Goal: Task Accomplishment & Management: Manage account settings

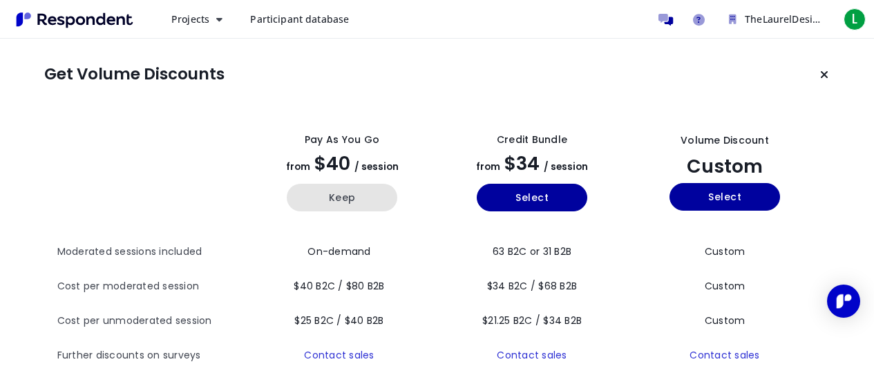
click at [345, 198] on button "Keep" at bounding box center [342, 198] width 111 height 28
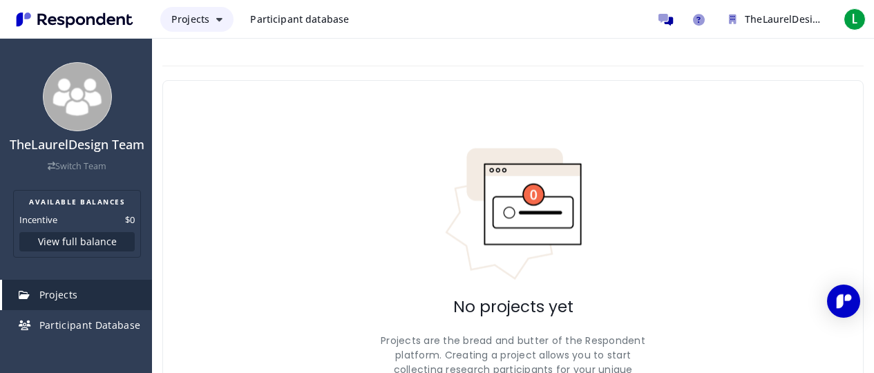
click at [184, 24] on span "Projects" at bounding box center [190, 18] width 38 height 13
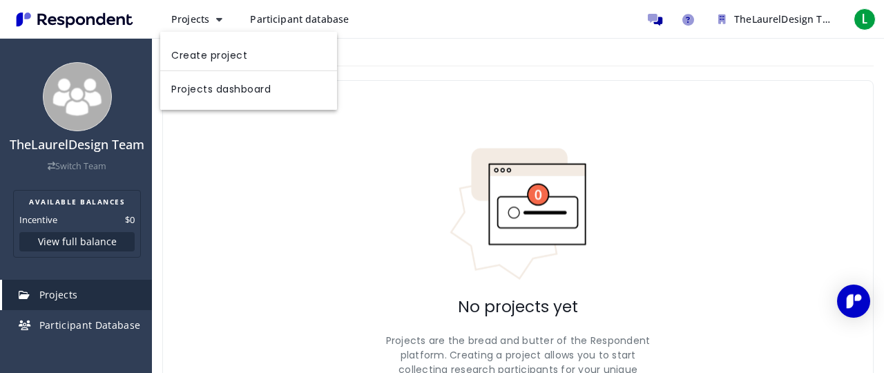
click at [115, 166] on md-backdrop at bounding box center [442, 186] width 884 height 373
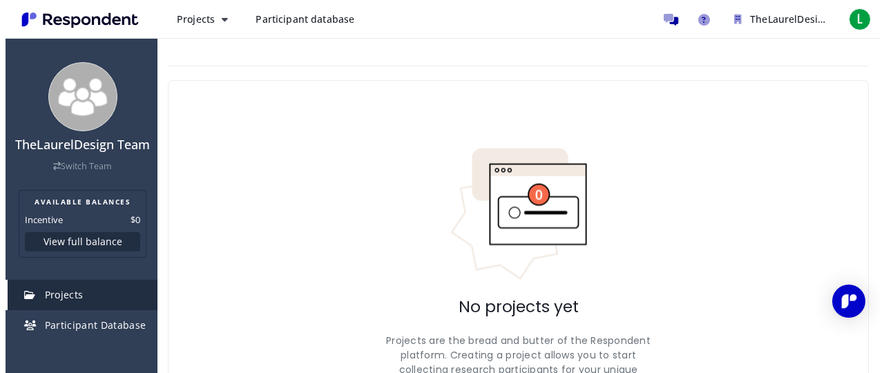
scroll to position [121, 0]
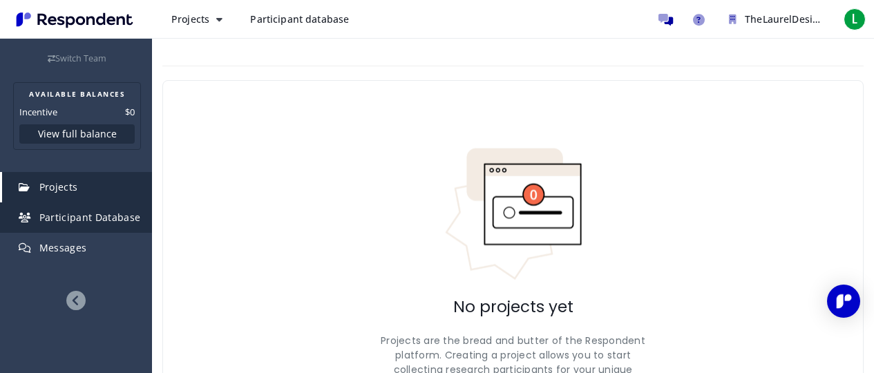
click at [102, 222] on span "Participant Database" at bounding box center [90, 217] width 102 height 13
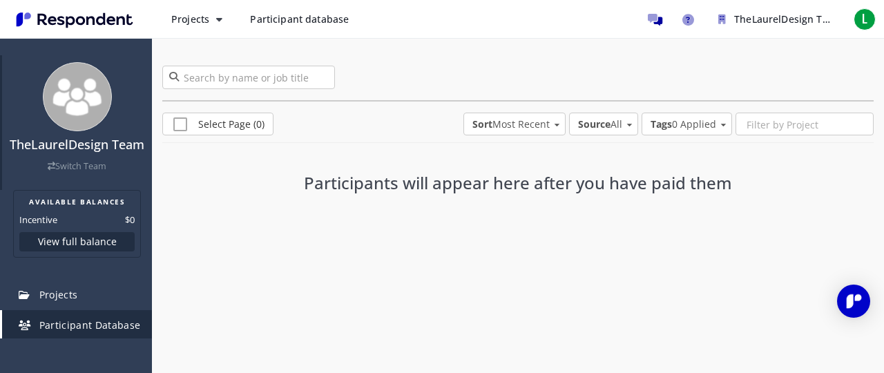
click at [77, 115] on img at bounding box center [77, 96] width 69 height 69
click at [321, 21] on span "Participant database" at bounding box center [299, 18] width 99 height 13
click at [97, 21] on img "Main navigation" at bounding box center [74, 19] width 127 height 23
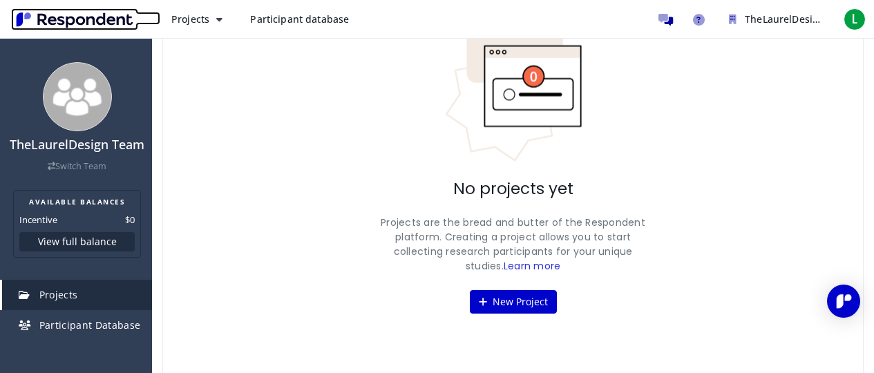
scroll to position [125, 0]
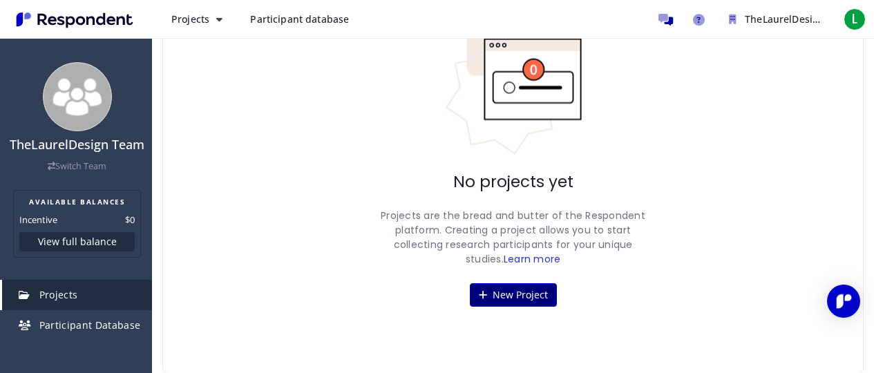
click at [508, 296] on button "New Project" at bounding box center [513, 294] width 87 height 23
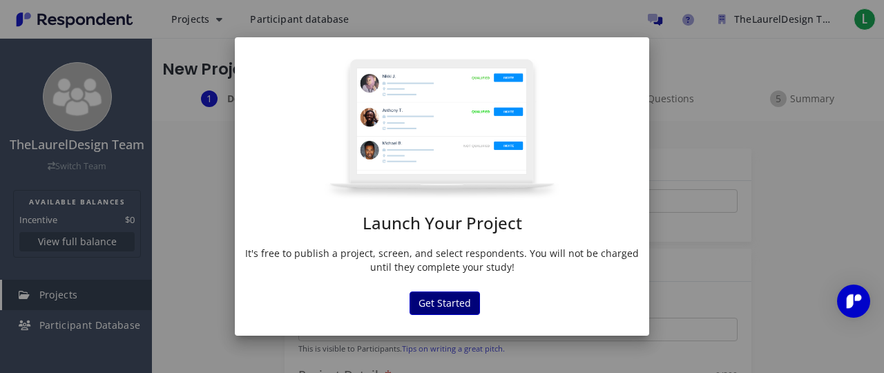
click at [430, 297] on button "Get Started" at bounding box center [445, 302] width 70 height 23
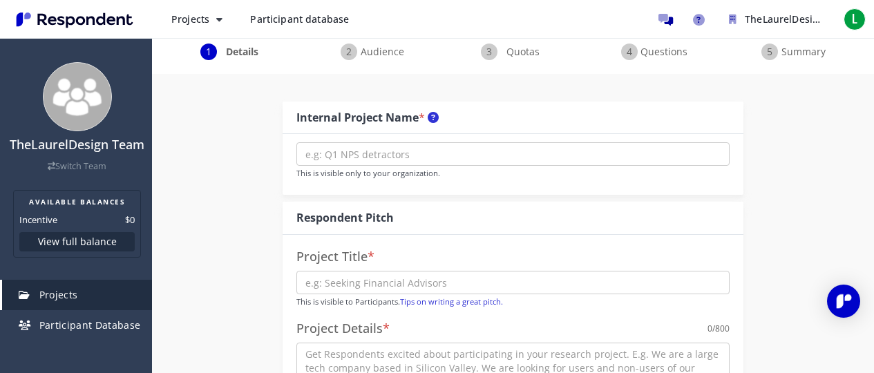
scroll to position [114, 0]
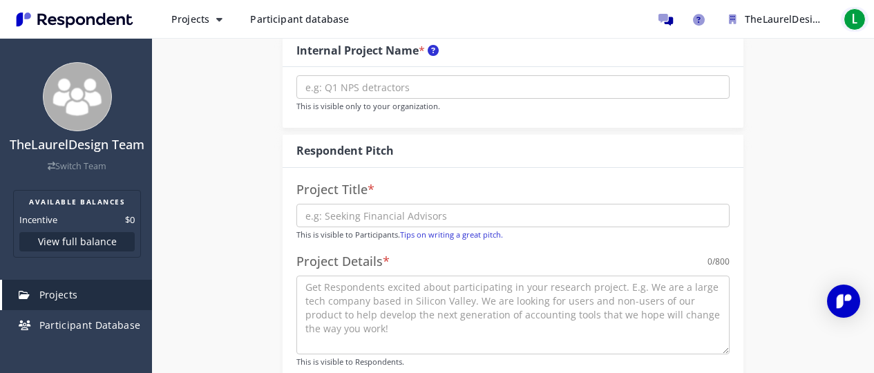
click at [863, 13] on span "L" at bounding box center [854, 19] width 22 height 22
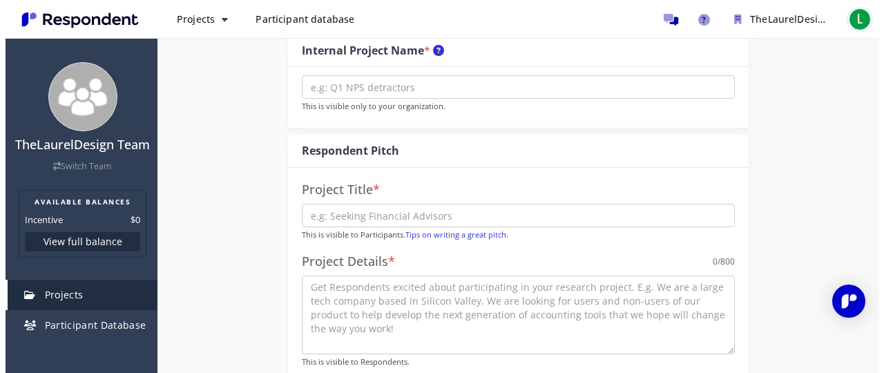
scroll to position [0, 0]
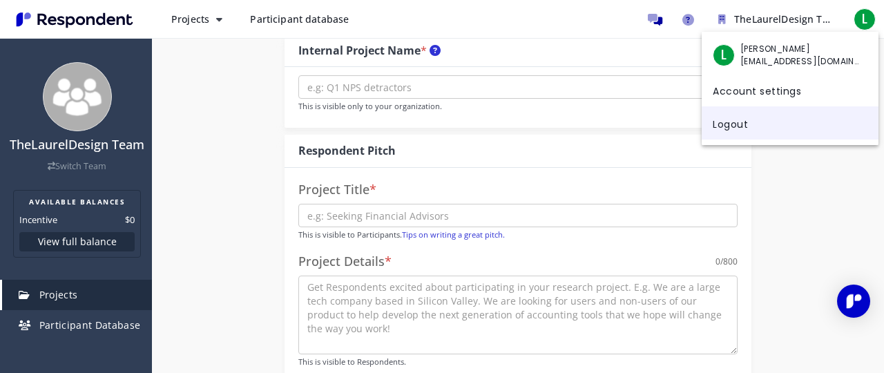
click at [799, 122] on link "Logout" at bounding box center [790, 122] width 177 height 33
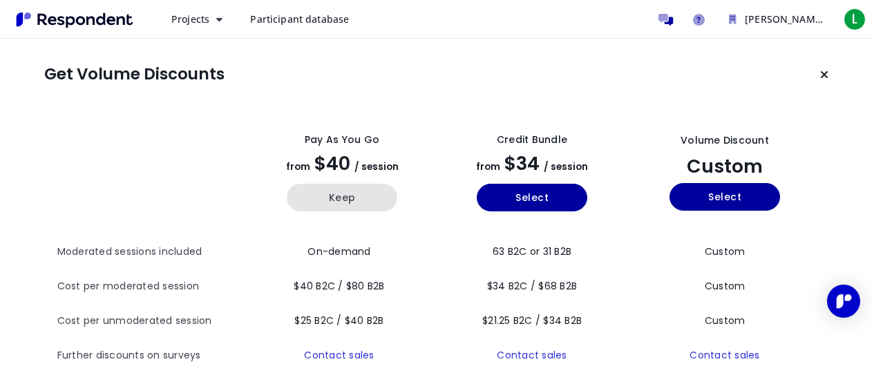
click at [342, 192] on button "Keep" at bounding box center [342, 198] width 111 height 28
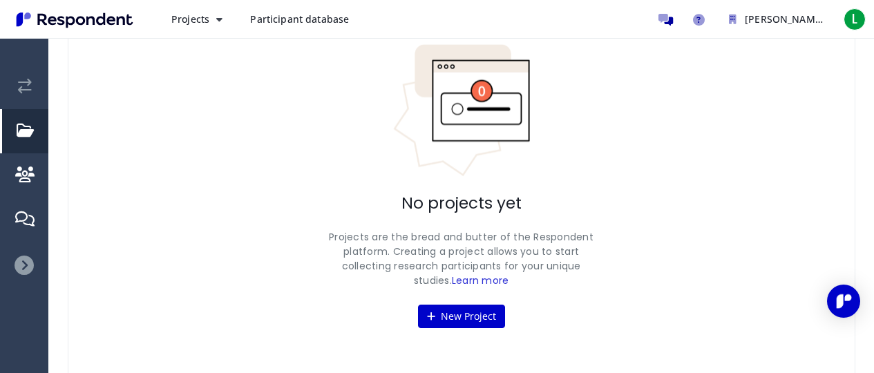
scroll to position [104, 0]
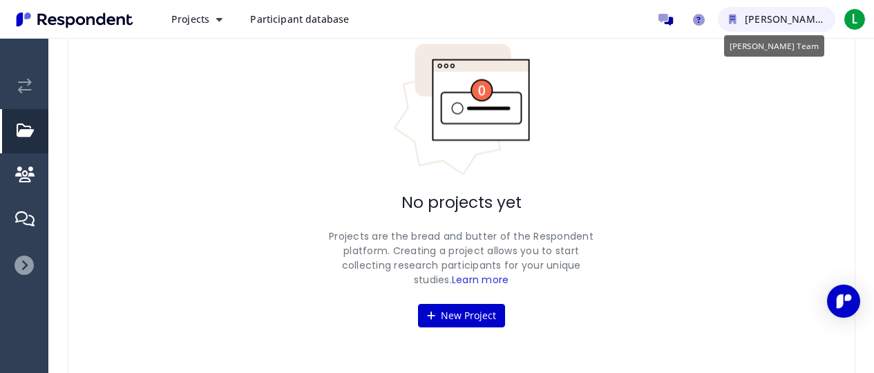
click at [816, 19] on button "[PERSON_NAME] Team" at bounding box center [776, 19] width 117 height 25
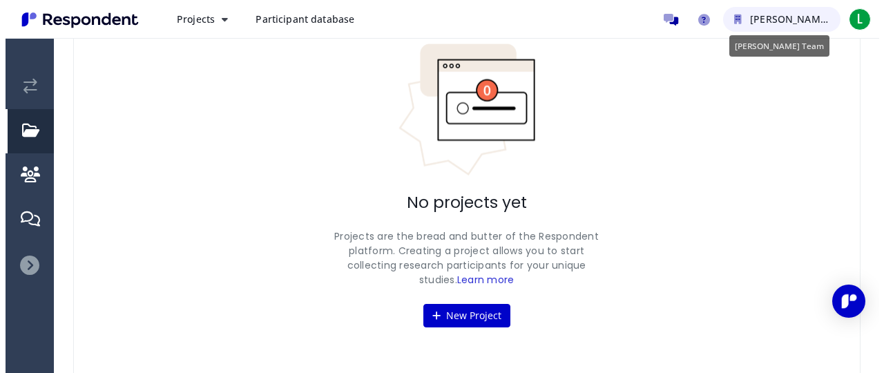
scroll to position [0, 0]
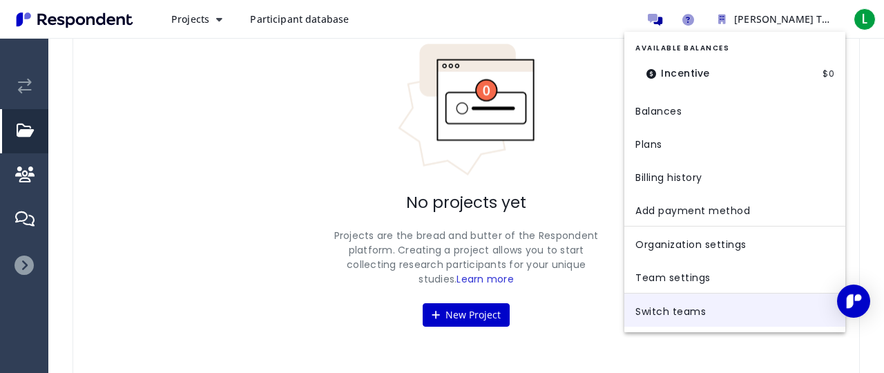
click at [700, 313] on link "Switch teams" at bounding box center [734, 310] width 221 height 33
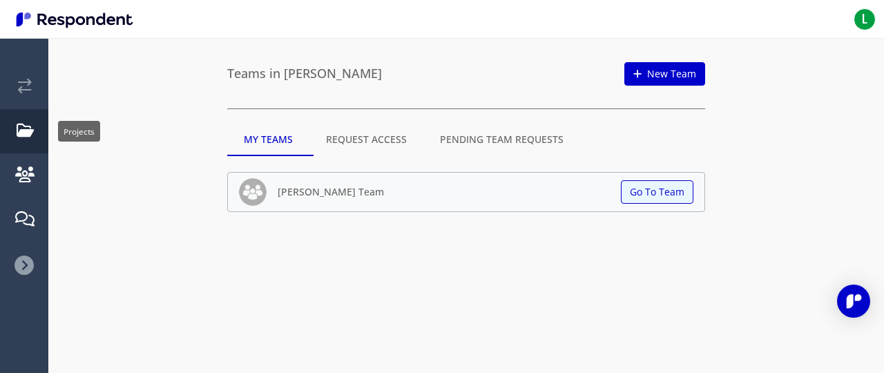
click at [37, 134] on link "Projects" at bounding box center [25, 131] width 46 height 44
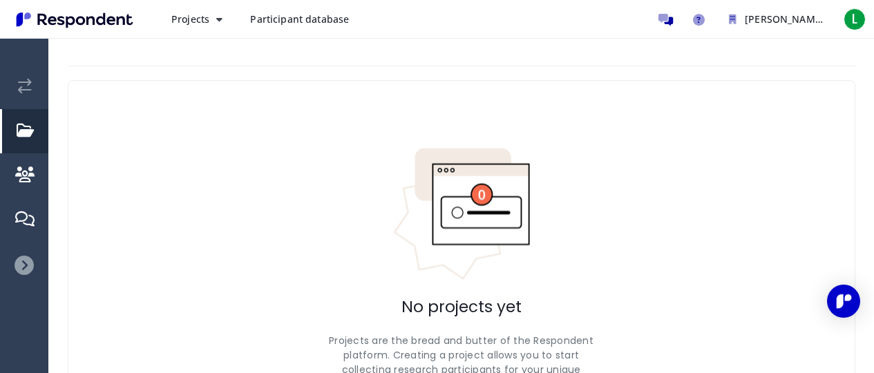
click at [91, 23] on img "Main navigation" at bounding box center [74, 19] width 127 height 23
click at [115, 23] on img "Main navigation" at bounding box center [74, 19] width 127 height 23
click at [201, 23] on span "Projects" at bounding box center [190, 18] width 38 height 13
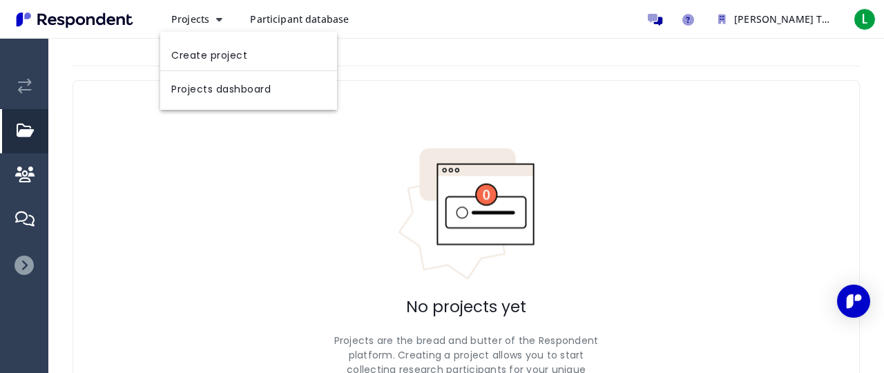
click at [642, 14] on md-backdrop at bounding box center [442, 186] width 884 height 373
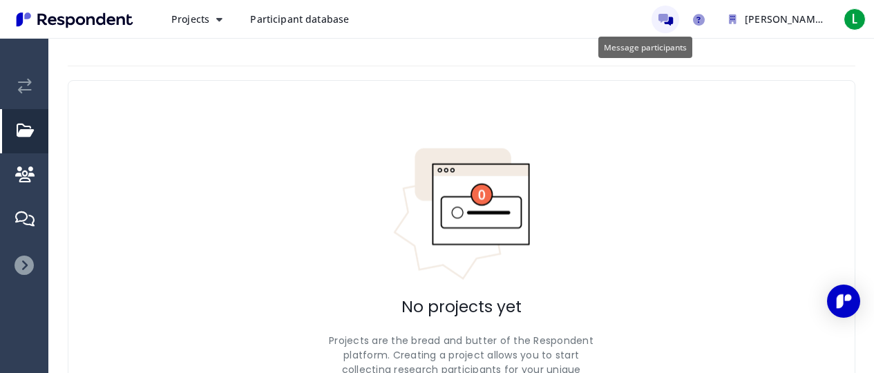
click at [658, 16] on icon "Message participants" at bounding box center [665, 20] width 15 height 12
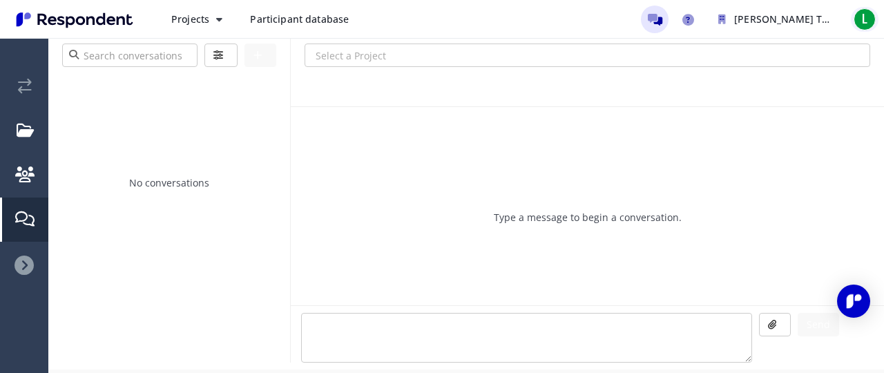
click at [870, 20] on span "L" at bounding box center [865, 19] width 22 height 22
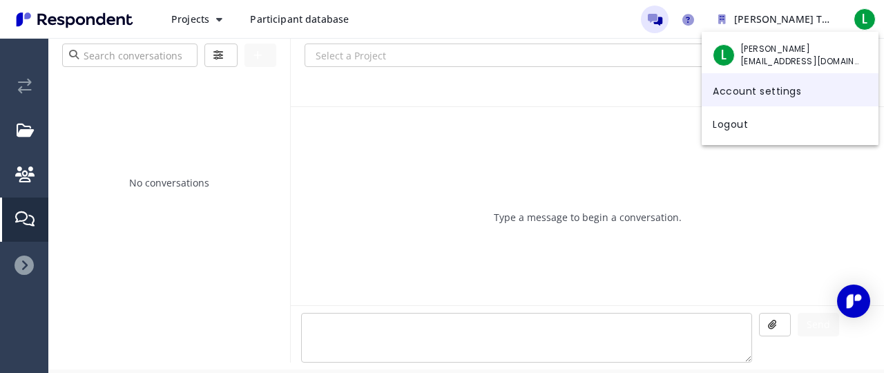
click at [778, 95] on link "Account settings" at bounding box center [790, 89] width 177 height 33
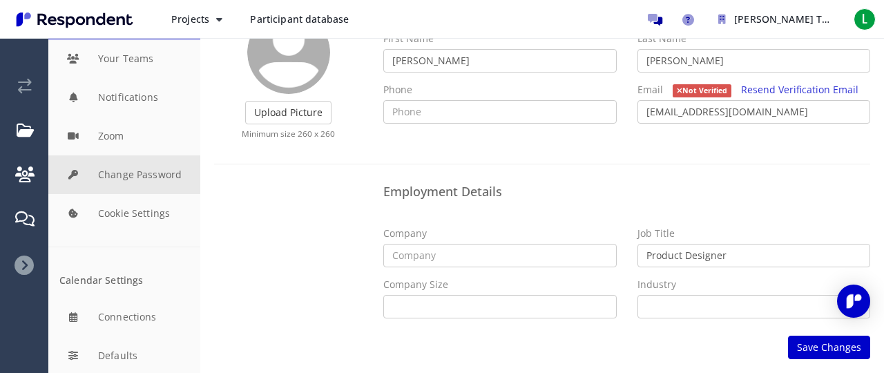
scroll to position [81, 0]
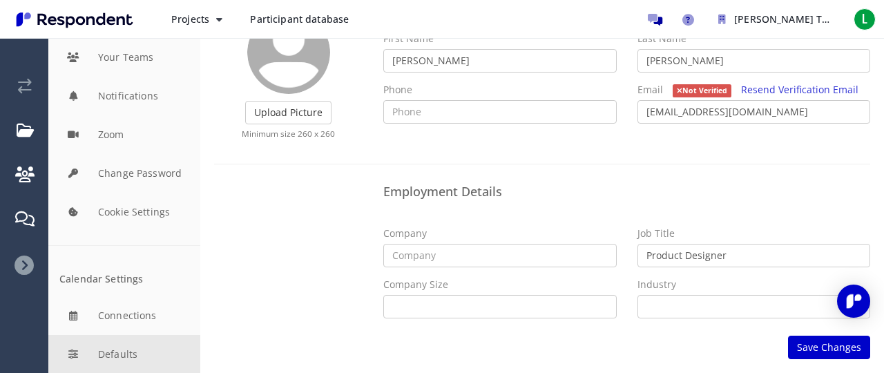
click at [157, 349] on button "Defaults" at bounding box center [124, 354] width 152 height 39
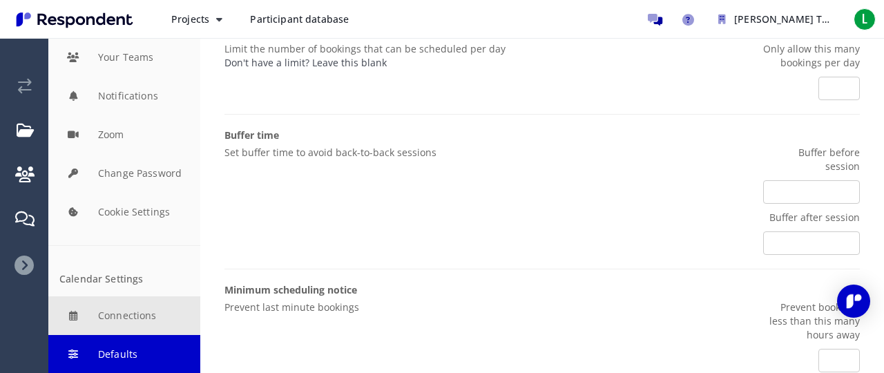
click at [157, 316] on button "Connections" at bounding box center [124, 315] width 152 height 39
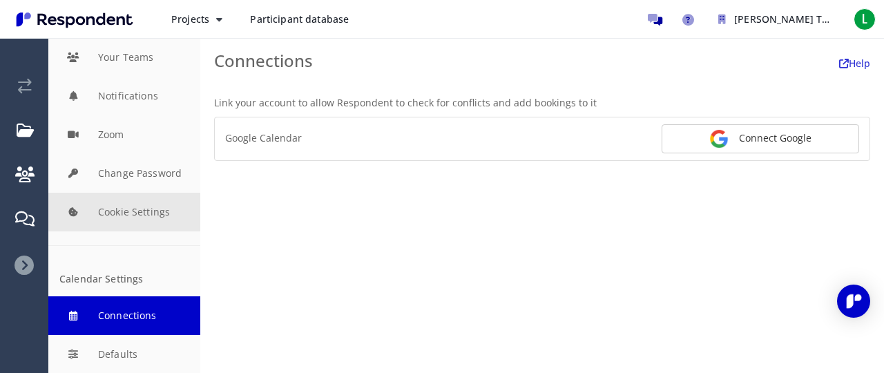
click at [146, 209] on button "Cookie Settings" at bounding box center [124, 212] width 152 height 39
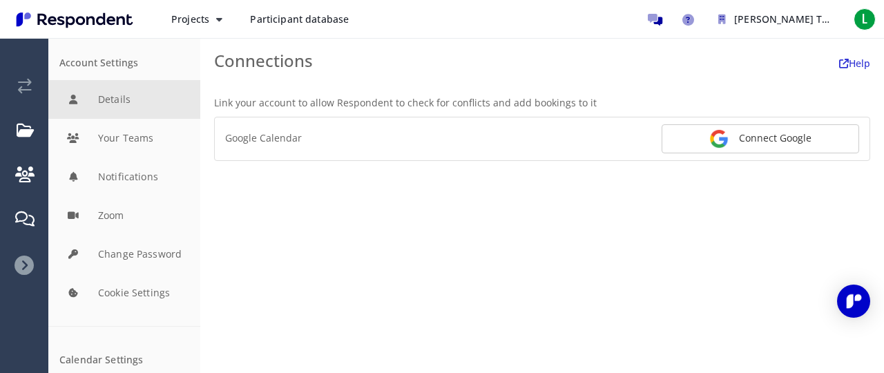
click at [145, 106] on button "Details" at bounding box center [124, 99] width 152 height 39
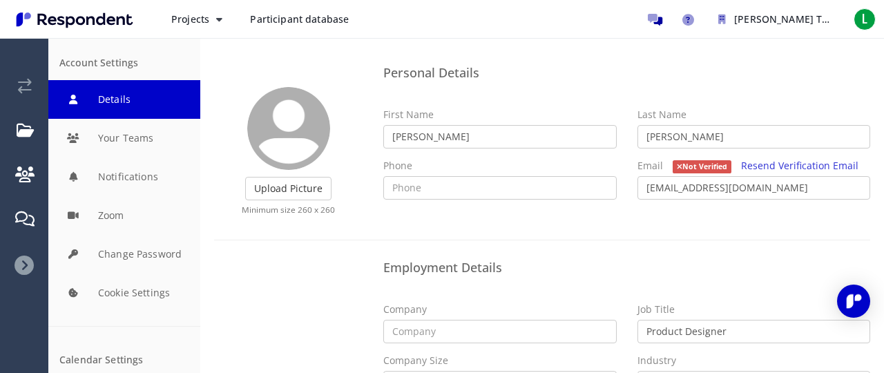
scroll to position [113, 0]
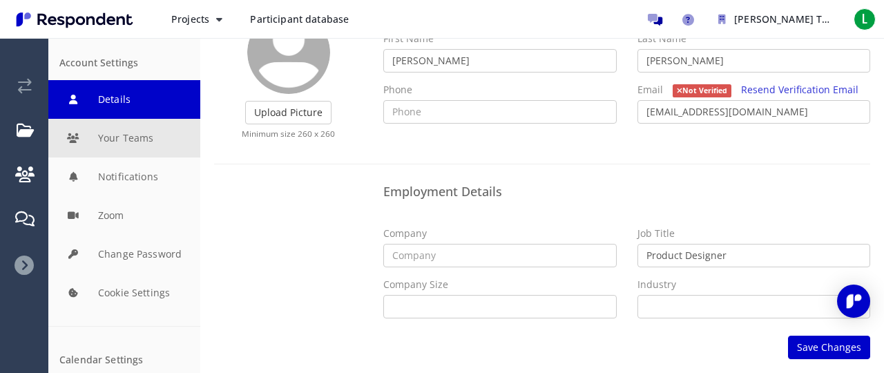
click at [140, 149] on button "Your Teams" at bounding box center [124, 138] width 152 height 39
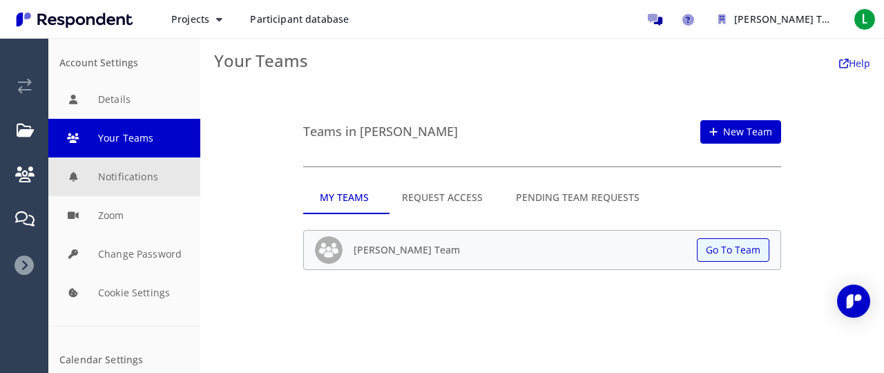
click at [147, 192] on button "Notifications" at bounding box center [124, 176] width 152 height 39
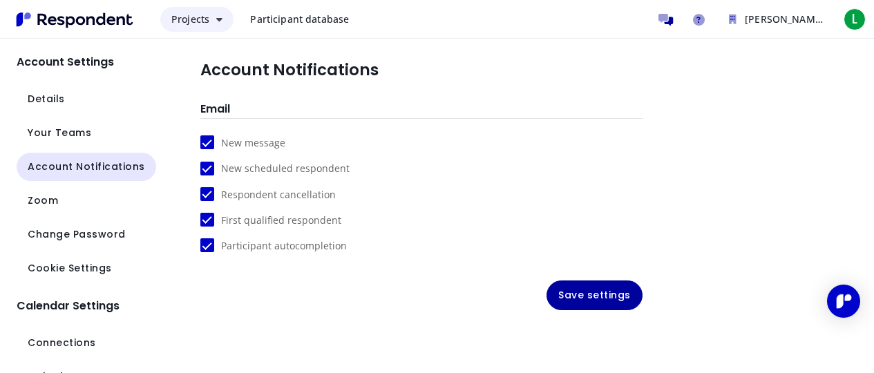
click at [213, 22] on button "Projects" at bounding box center [196, 19] width 73 height 25
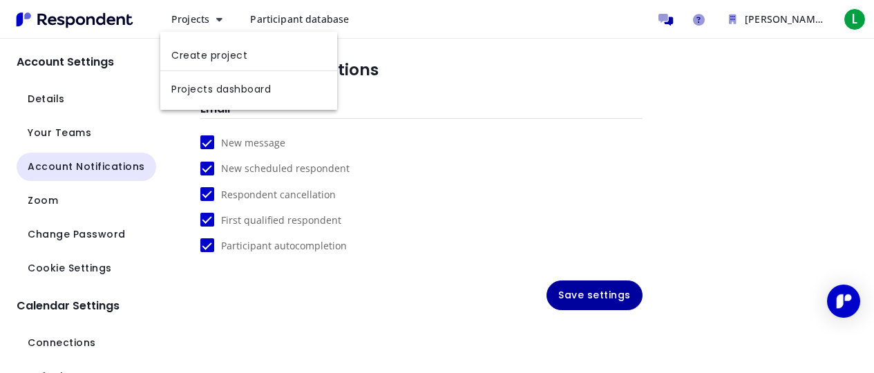
click at [77, 25] on md-backdrop at bounding box center [437, 186] width 874 height 373
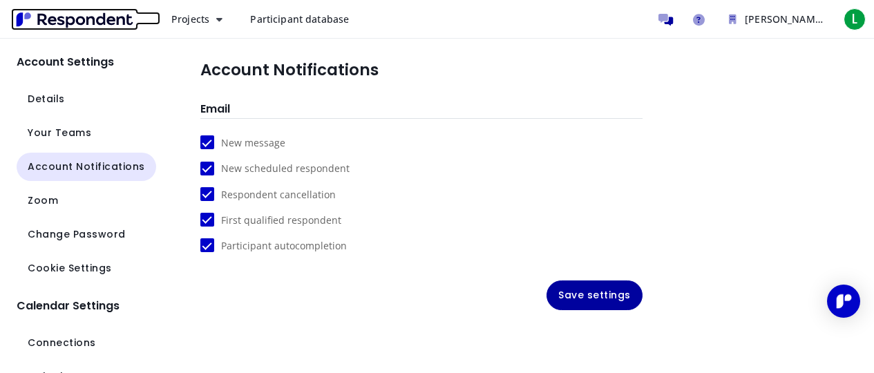
click at [77, 25] on img "Main navigation" at bounding box center [74, 19] width 127 height 23
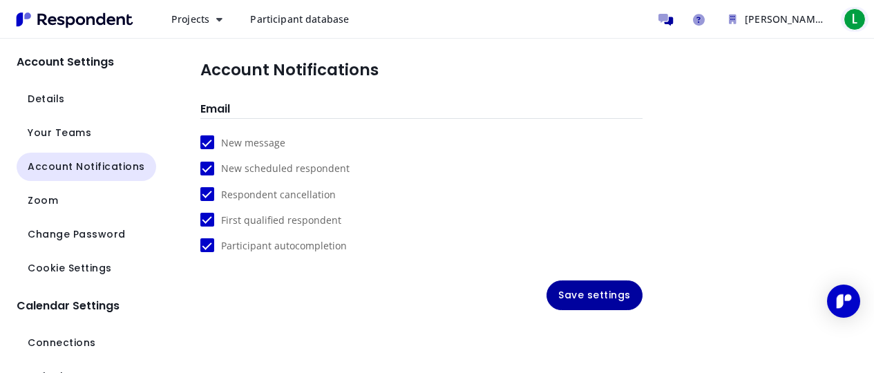
click at [846, 25] on span "L" at bounding box center [854, 19] width 22 height 22
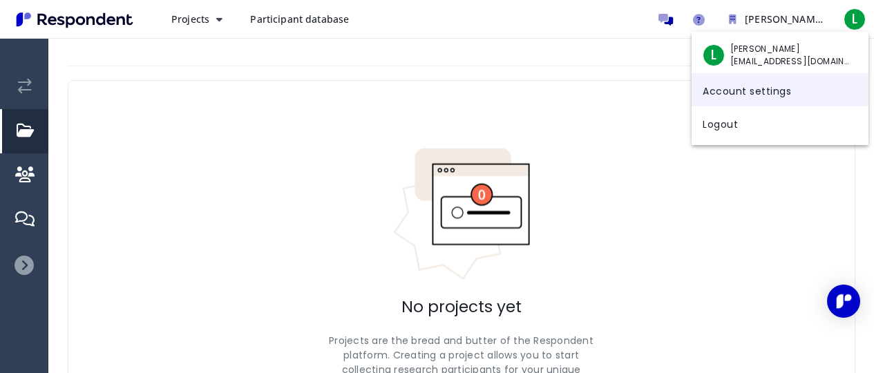
click at [775, 92] on link "Account settings" at bounding box center [779, 89] width 177 height 33
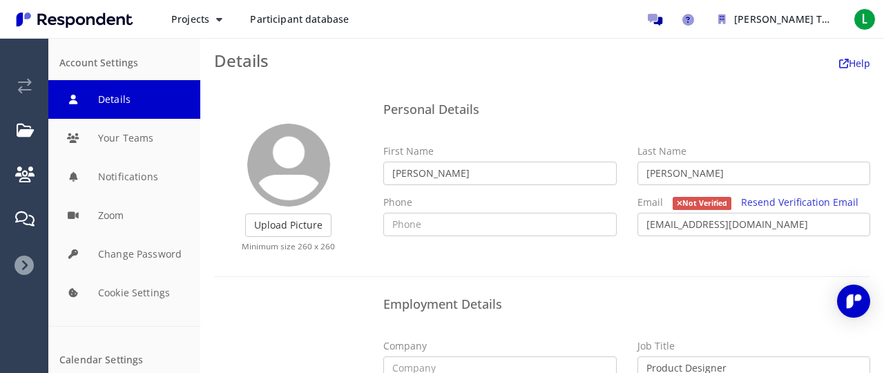
click at [853, 70] on md-toolbar "Details Help" at bounding box center [542, 60] width 684 height 44
click at [843, 57] on link "Help" at bounding box center [854, 63] width 31 height 13
click at [686, 19] on icon "Help and support" at bounding box center [688, 20] width 12 height 12
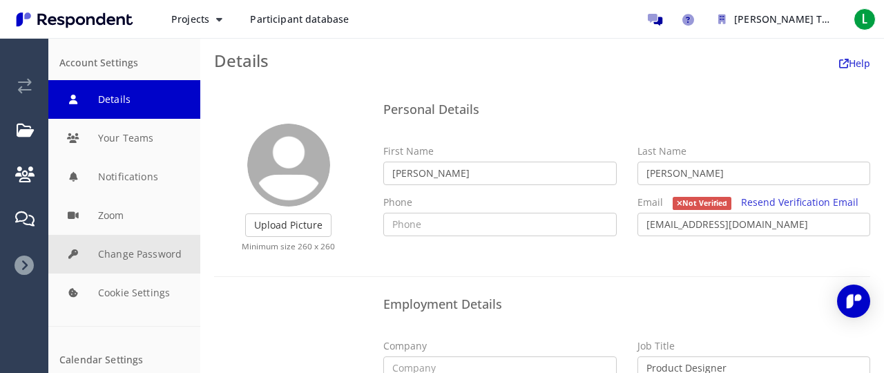
click at [143, 254] on button "Change Password" at bounding box center [124, 254] width 152 height 39
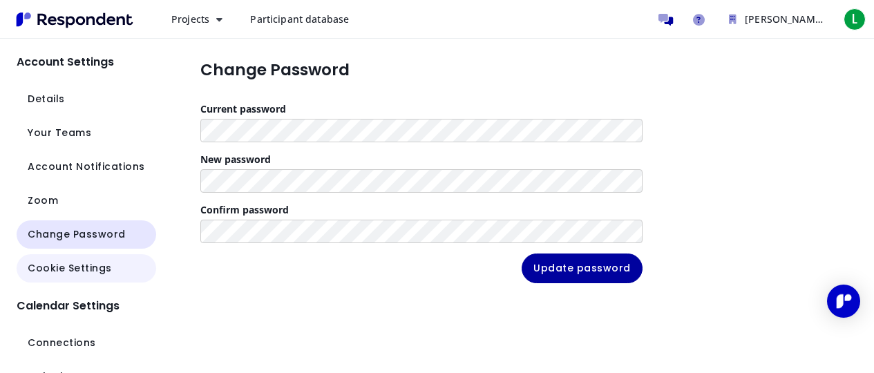
scroll to position [1, 0]
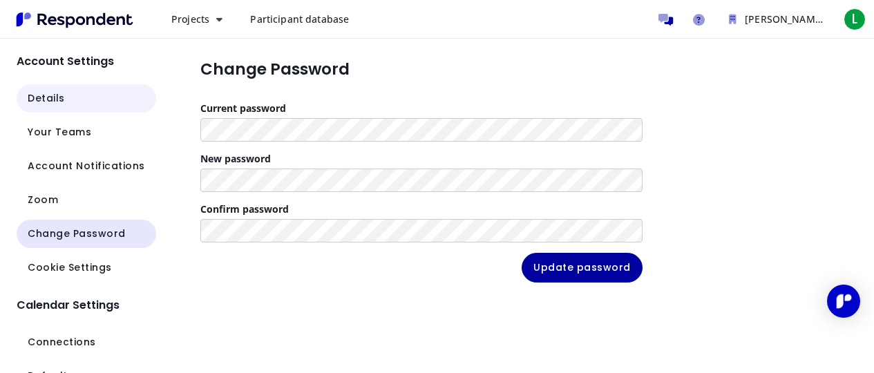
click at [92, 103] on button "Details" at bounding box center [87, 98] width 140 height 28
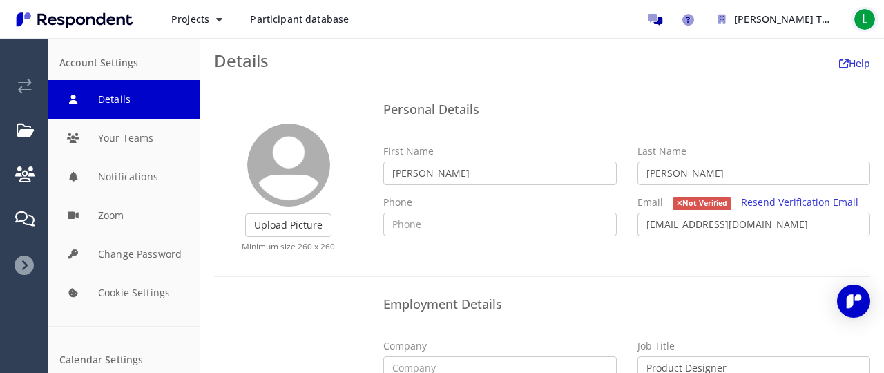
click at [870, 17] on span "L" at bounding box center [865, 19] width 22 height 22
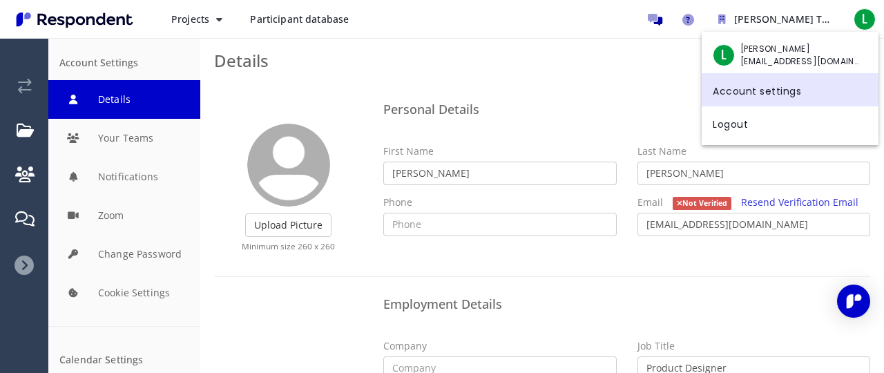
click at [26, 272] on md-backdrop at bounding box center [442, 186] width 884 height 373
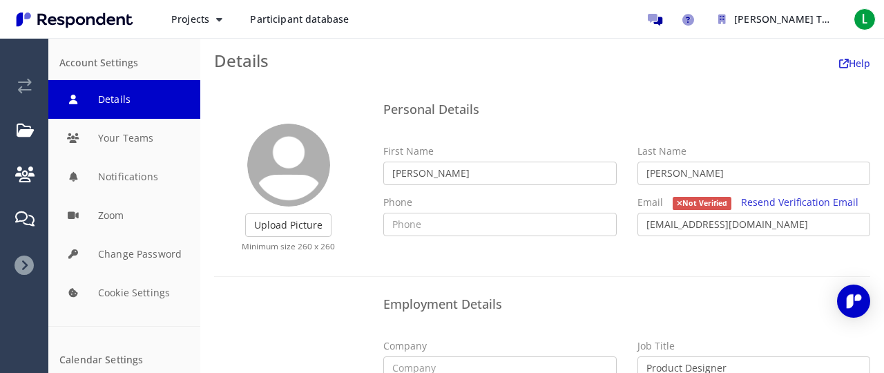
click at [27, 270] on icon at bounding box center [24, 265] width 19 height 19
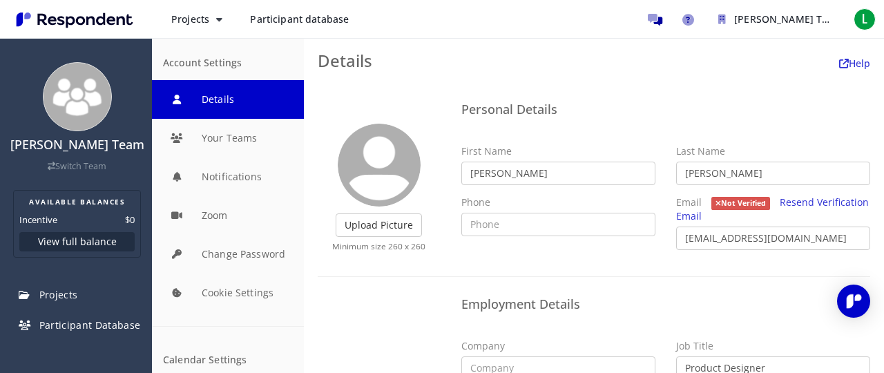
scroll to position [108, 0]
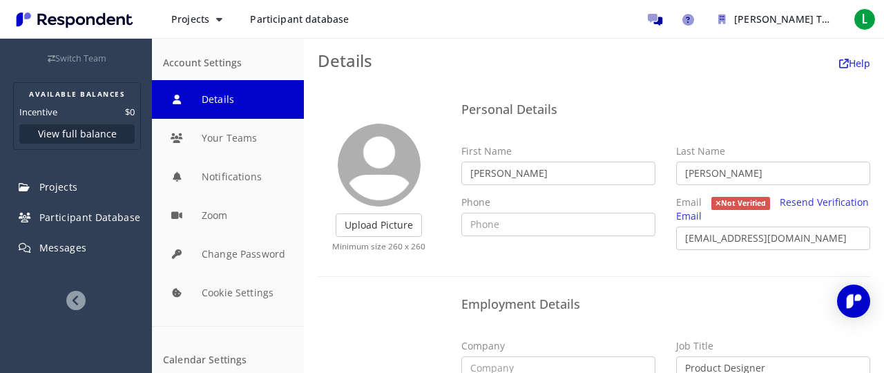
click at [66, 303] on icon at bounding box center [75, 300] width 19 height 19
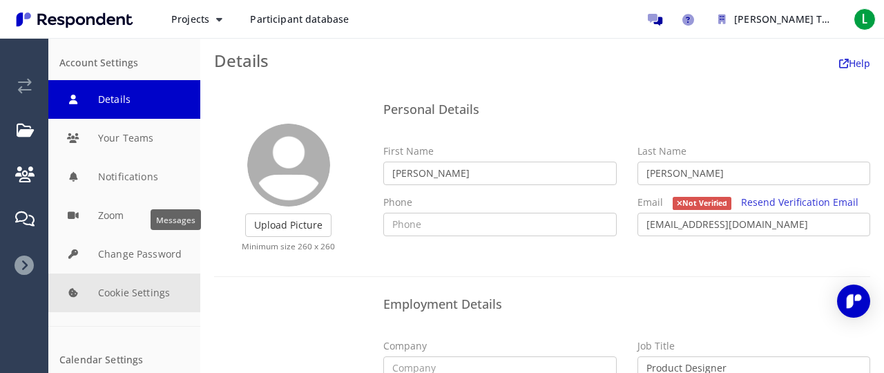
scroll to position [0, 0]
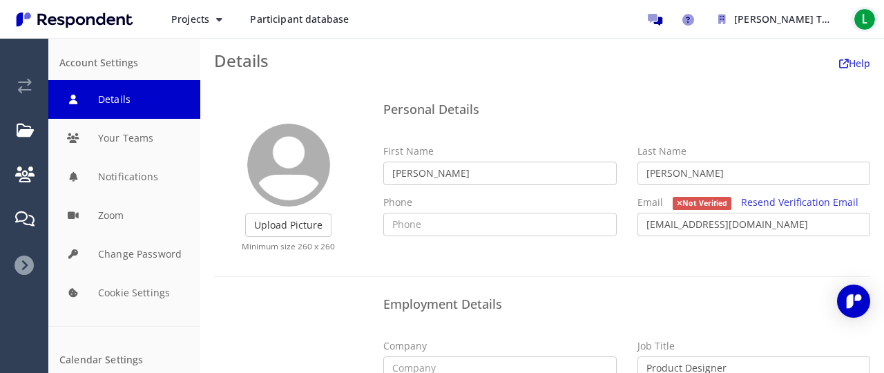
click at [870, 12] on span "L" at bounding box center [865, 19] width 22 height 22
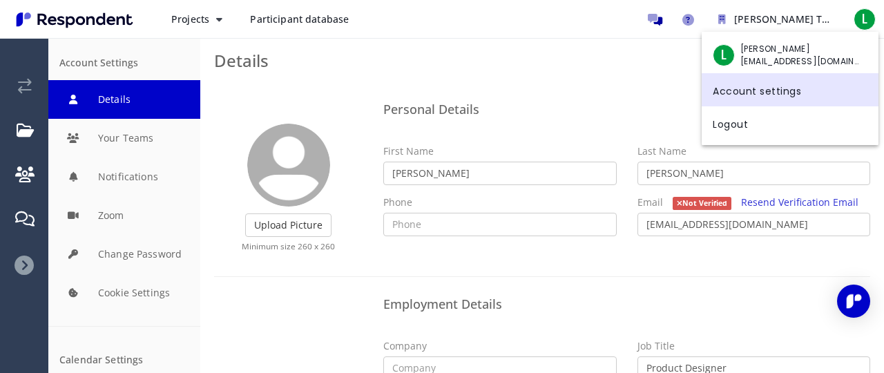
click at [776, 93] on link "Account settings" at bounding box center [790, 89] width 177 height 33
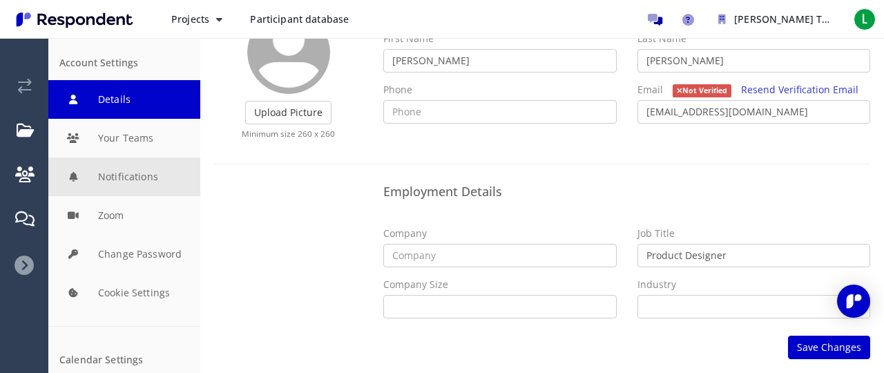
click at [135, 188] on button "Notifications" at bounding box center [124, 176] width 152 height 39
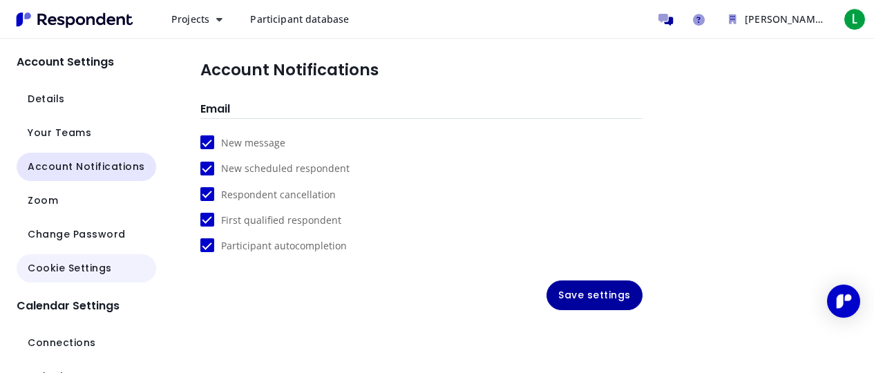
scroll to position [1, 0]
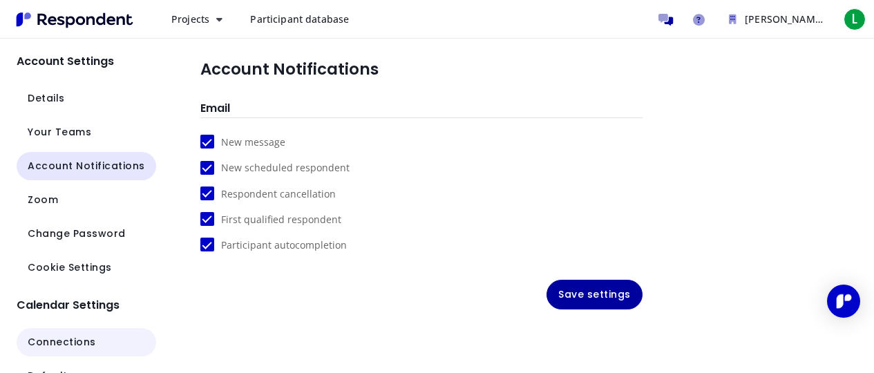
click at [77, 345] on span "Connections" at bounding box center [62, 342] width 68 height 15
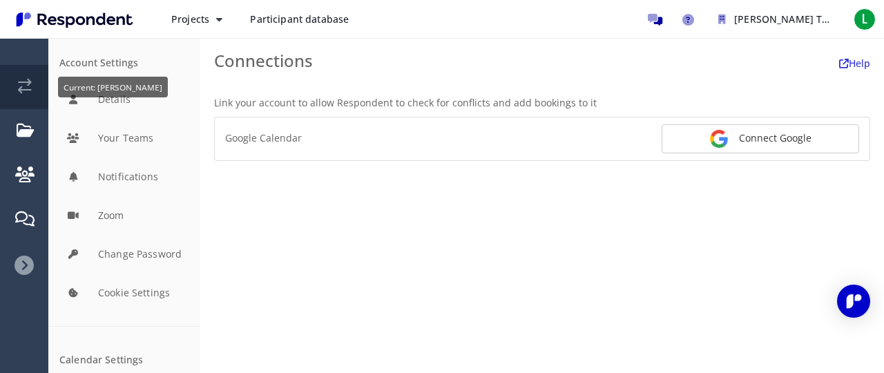
click at [19, 79] on em "Current: LAURA VEGA" at bounding box center [25, 86] width 14 height 15
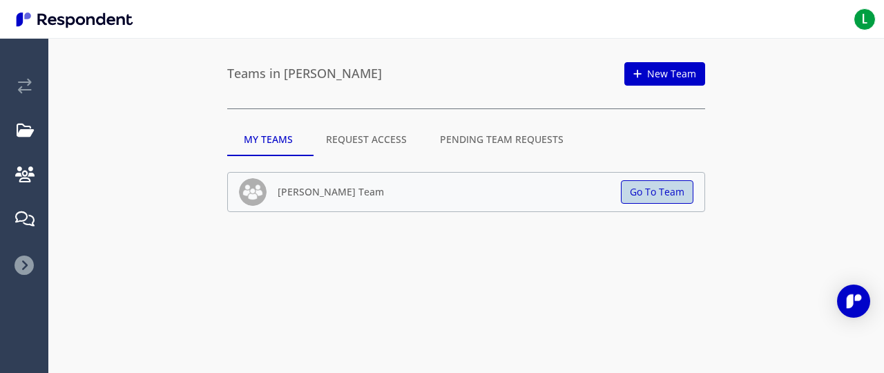
click at [647, 193] on button "Go To Team" at bounding box center [657, 191] width 73 height 23
click at [646, 193] on button "Go To Team" at bounding box center [657, 191] width 73 height 23
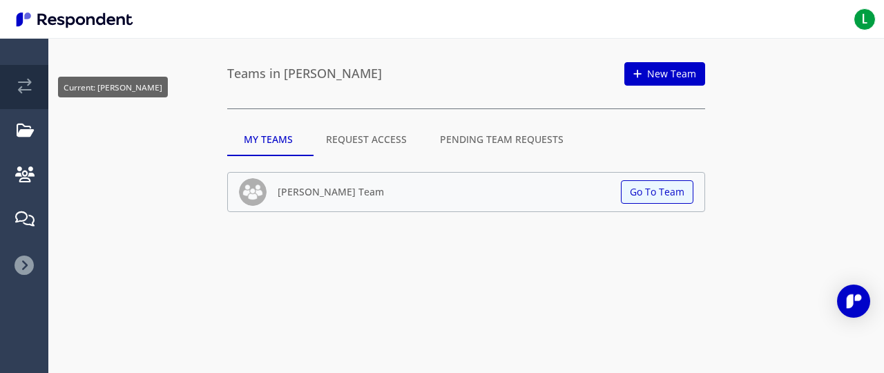
click at [32, 79] on link "Current: LAURA VEGA" at bounding box center [25, 87] width 46 height 44
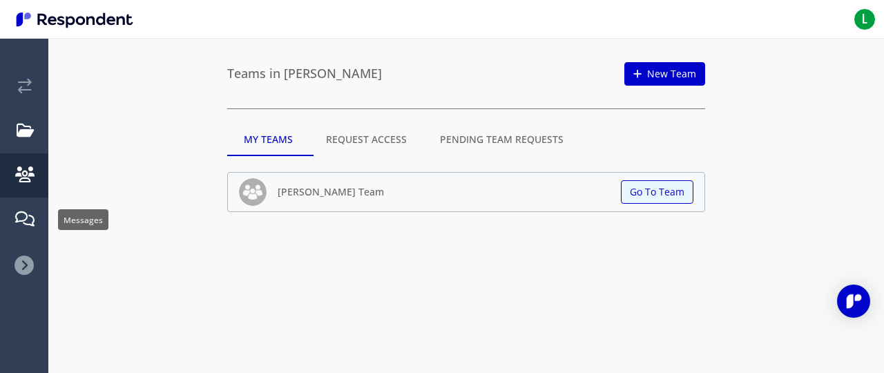
click at [27, 191] on link "Participant Database" at bounding box center [25, 175] width 46 height 44
click at [35, 254] on ul "[PERSON_NAME] Team Switch Team AVAILABLE BALANCES Incentive $0 View full balanc…" at bounding box center [24, 172] width 48 height 234
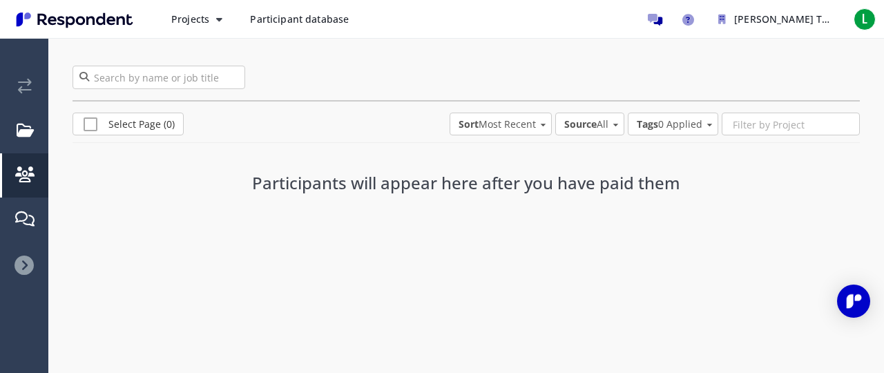
click at [23, 262] on icon at bounding box center [24, 265] width 19 height 19
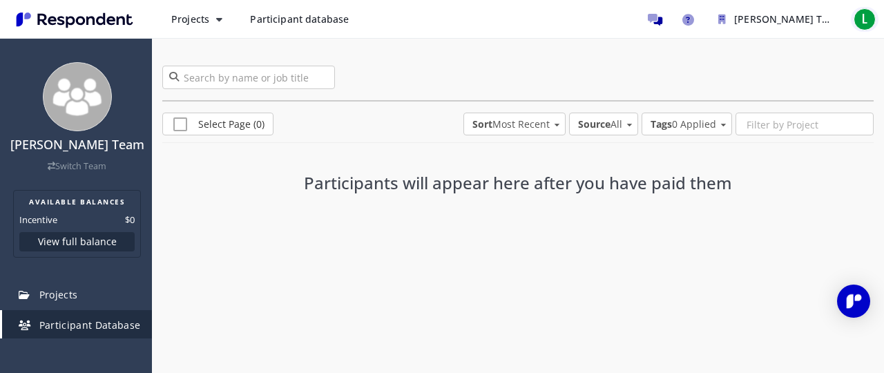
click at [862, 15] on span "L" at bounding box center [865, 19] width 22 height 22
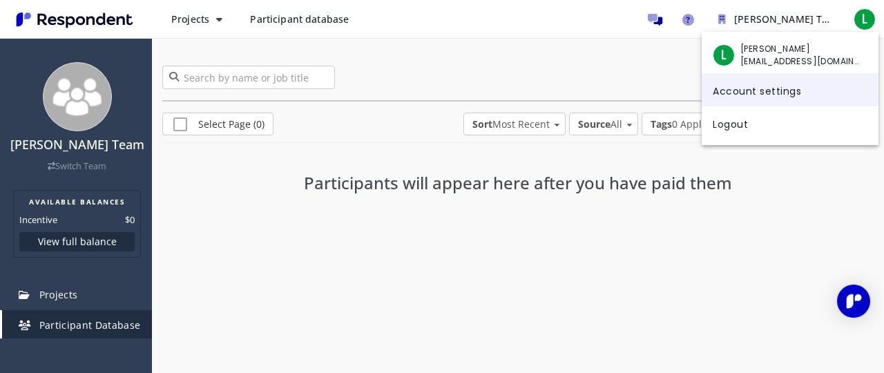
click at [798, 96] on link "Account settings" at bounding box center [790, 89] width 177 height 33
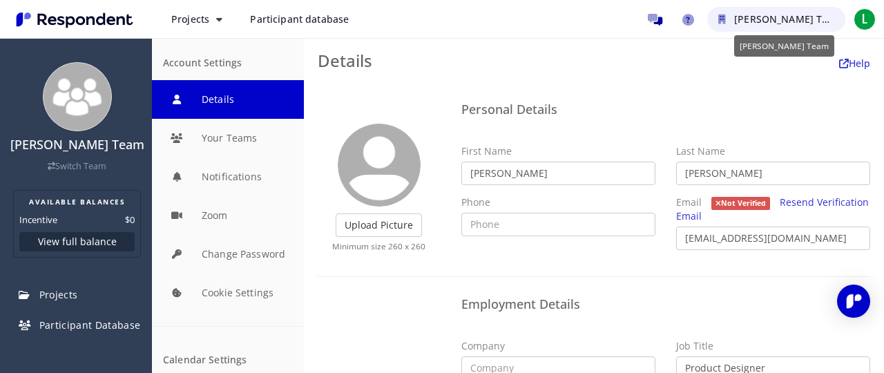
drag, startPoint x: 498, startPoint y: 30, endPoint x: 826, endPoint y: 23, distance: 328.2
click at [826, 23] on button "[PERSON_NAME] Team" at bounding box center [776, 19] width 138 height 25
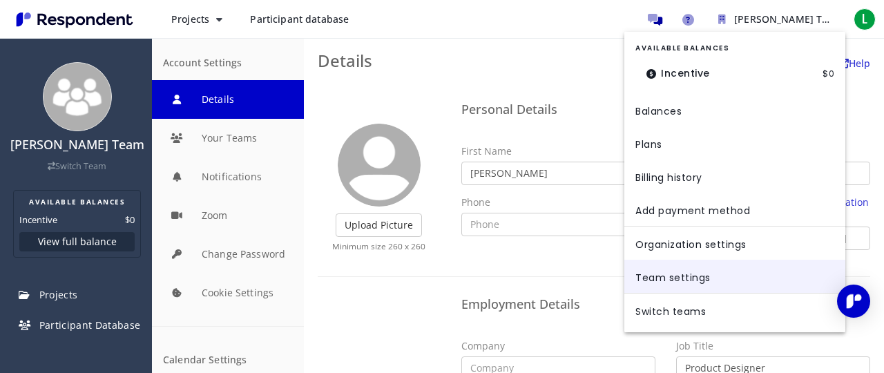
click at [711, 280] on link "Team settings" at bounding box center [734, 276] width 221 height 33
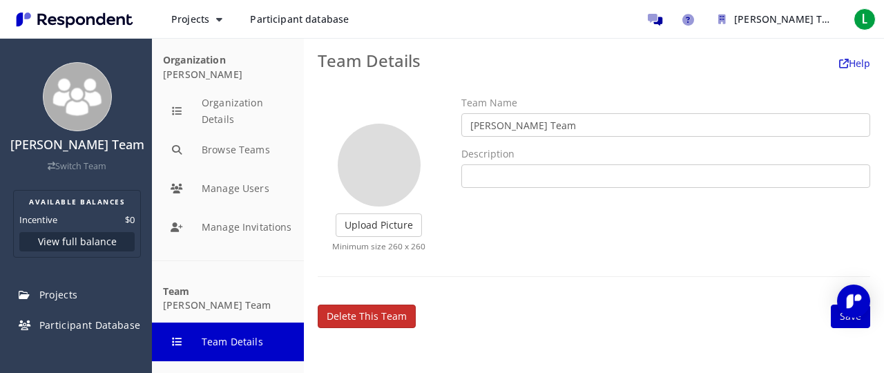
click at [399, 314] on link "Delete this team" at bounding box center [367, 316] width 98 height 23
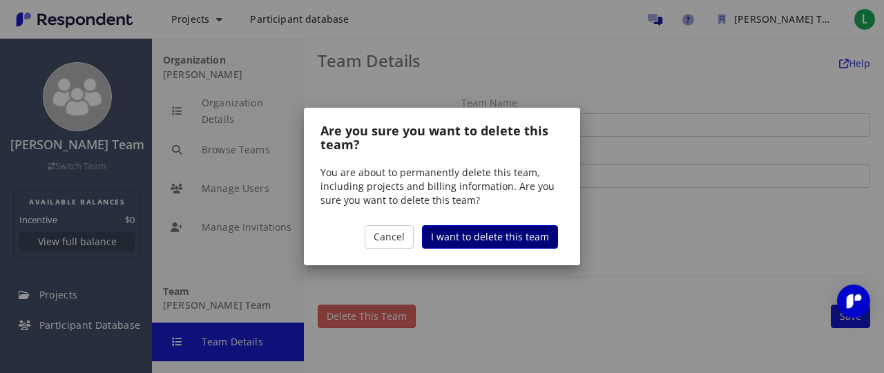
click at [480, 234] on span "I want to delete this team" at bounding box center [490, 236] width 118 height 13
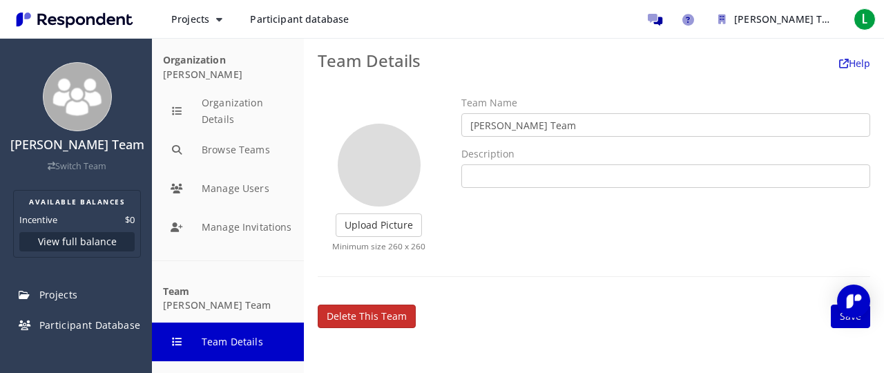
click at [367, 314] on link "Delete this team" at bounding box center [367, 316] width 98 height 23
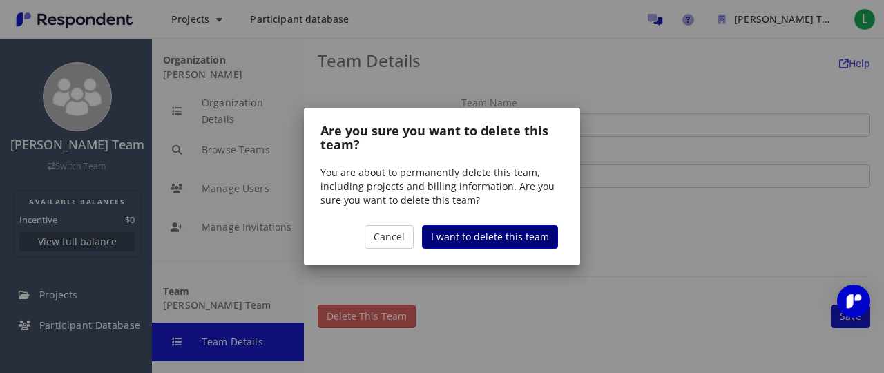
click at [445, 235] on span "I want to delete this team" at bounding box center [490, 236] width 118 height 13
